Goal: Register for event/course

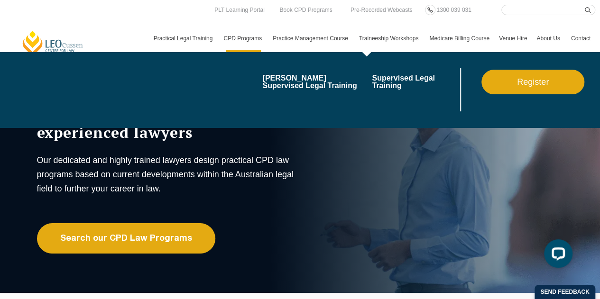
click at [386, 33] on link "Traineeship Workshops" at bounding box center [389, 39] width 70 height 28
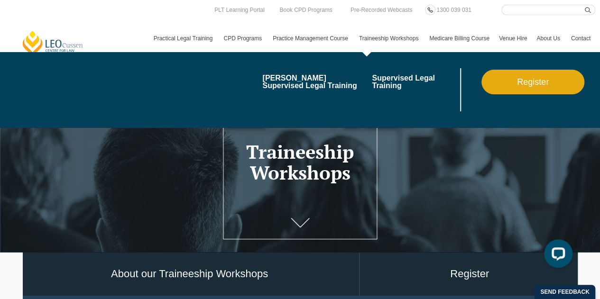
click at [511, 85] on link "Register" at bounding box center [532, 82] width 103 height 25
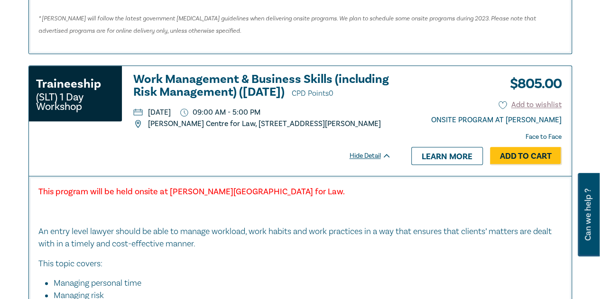
scroll to position [2229, 0]
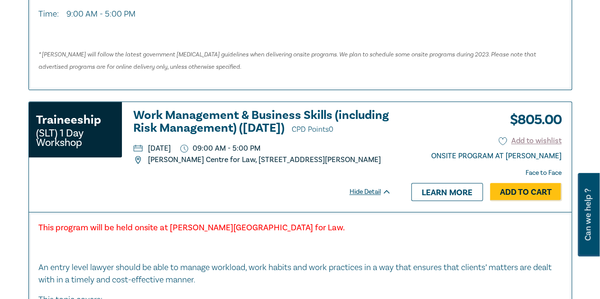
drag, startPoint x: 240, startPoint y: 144, endPoint x: 143, endPoint y: 139, distance: 97.8
click at [143, 139] on div "Traineeship (SLT) 1 Day Workshop Work Management & Business Skills (including R…" at bounding box center [210, 136] width 362 height 55
copy p "[DATE]"
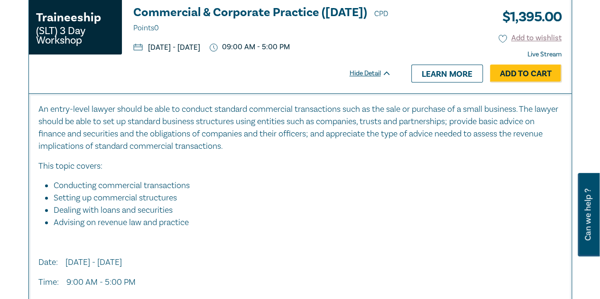
scroll to position [1897, 0]
